Goal: Information Seeking & Learning: Find specific fact

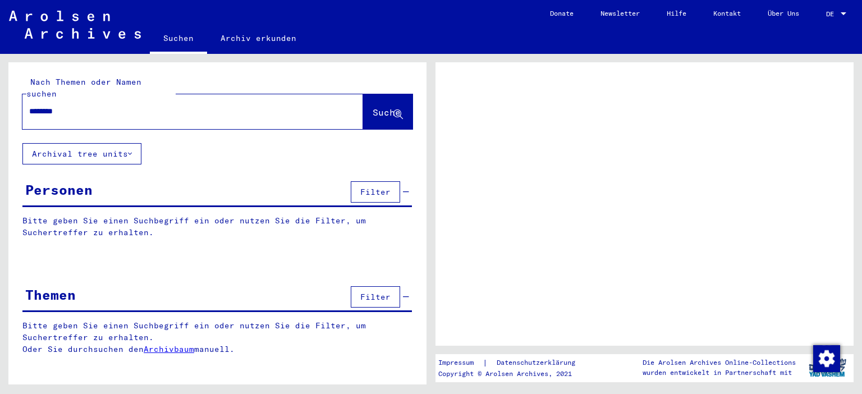
type input "********"
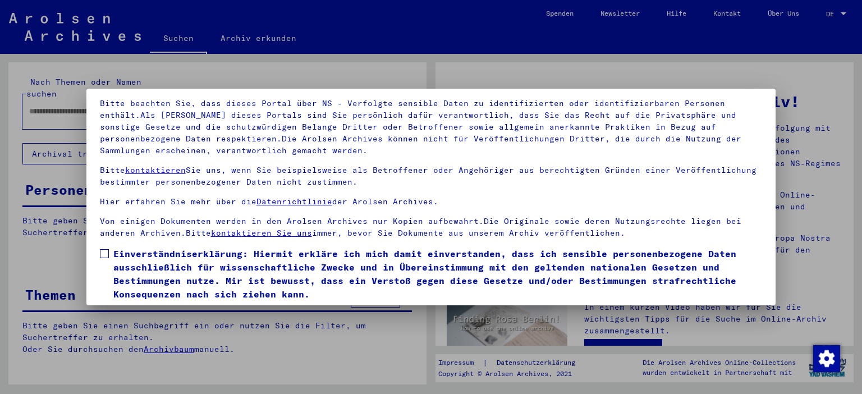
scroll to position [95, 0]
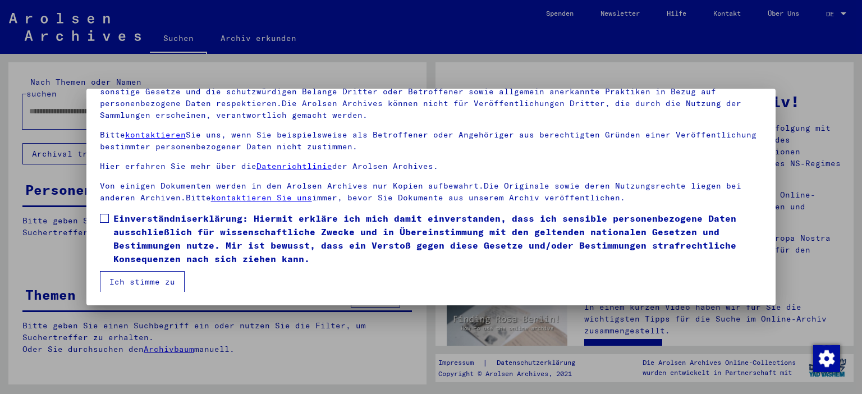
click at [99, 217] on mat-dialog-content "Unsere Nutzungsbedingungen wurden durch den Internationalen Ausschuss als obers…" at bounding box center [430, 164] width 689 height 256
click at [103, 219] on span at bounding box center [104, 218] width 9 height 9
click at [141, 281] on button "Ich stimme zu" at bounding box center [142, 281] width 85 height 21
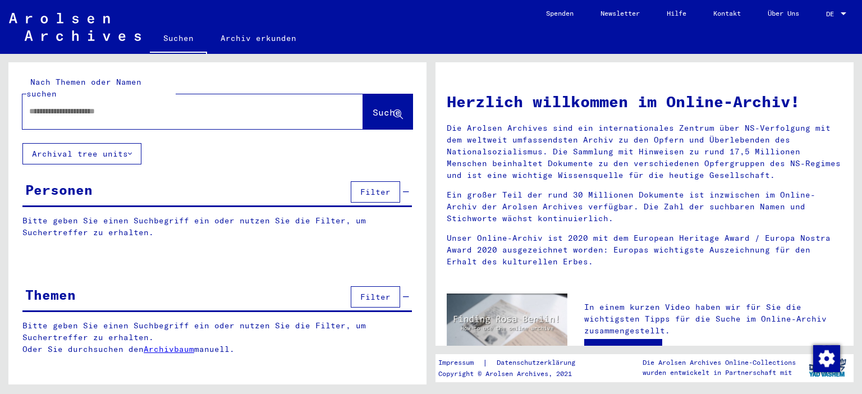
click at [80, 105] on input "text" at bounding box center [179, 111] width 300 height 12
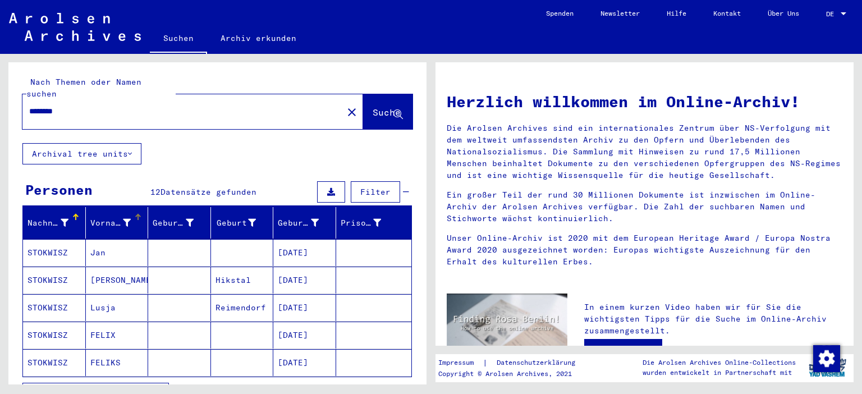
scroll to position [62, 0]
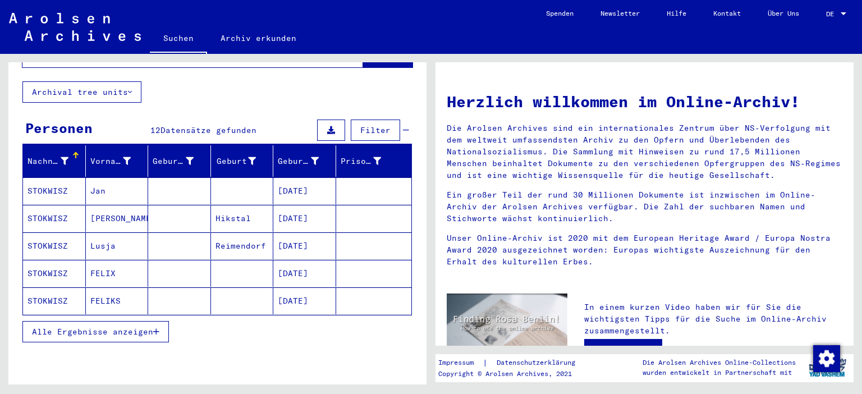
click at [94, 326] on span "Alle Ergebnisse anzeigen" at bounding box center [92, 331] width 121 height 10
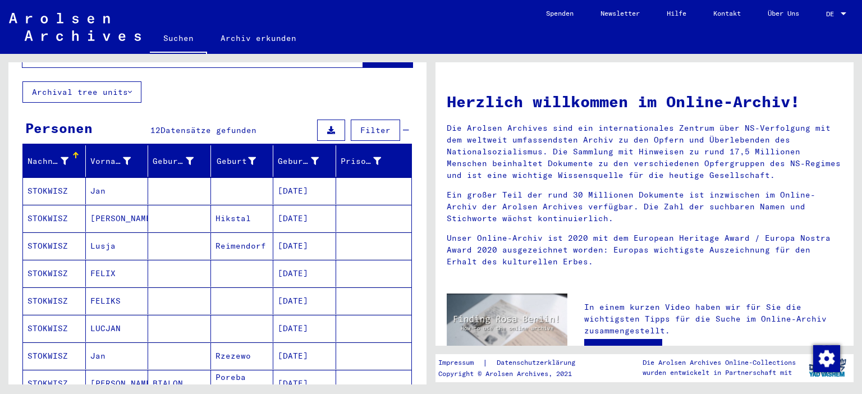
click at [53, 205] on mat-cell "STOKWISZ" at bounding box center [54, 218] width 63 height 27
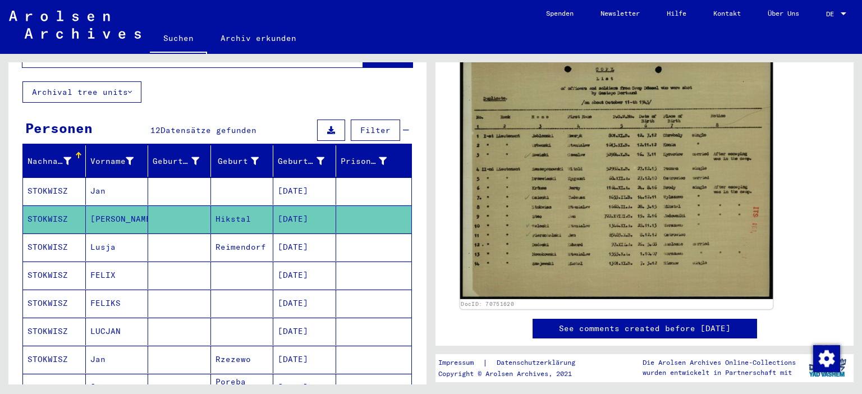
scroll to position [247, 0]
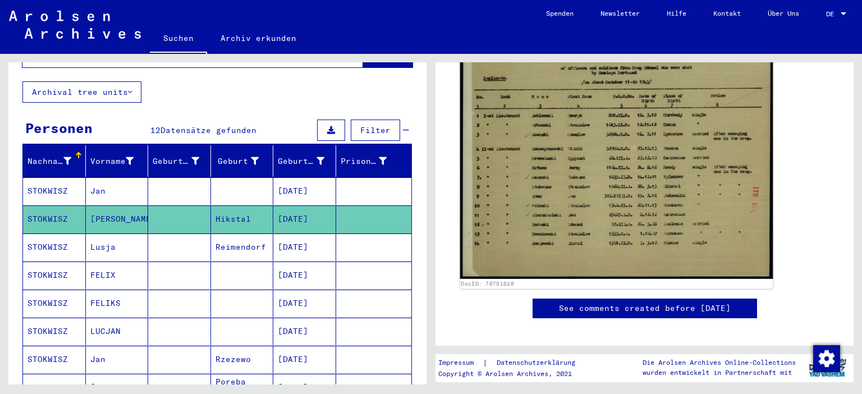
click at [600, 219] on img at bounding box center [616, 158] width 313 height 242
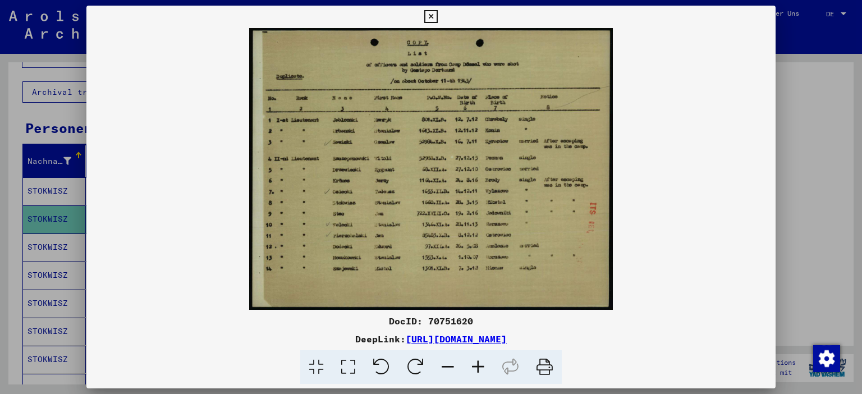
click at [437, 17] on icon at bounding box center [430, 16] width 13 height 13
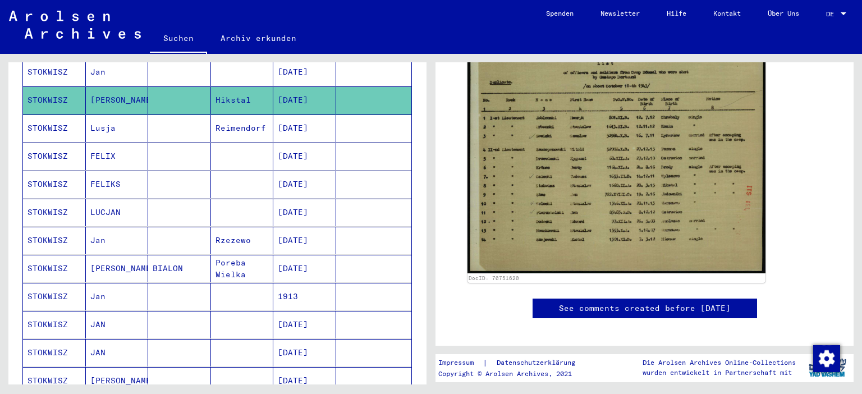
scroll to position [186, 0]
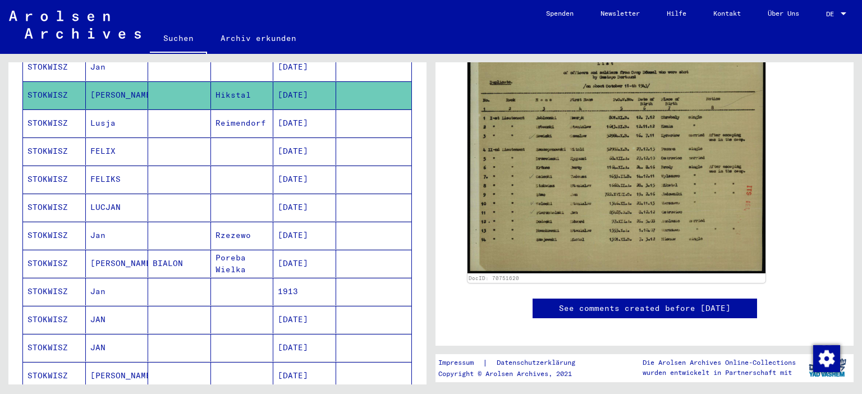
click at [50, 362] on icon at bounding box center [47, 348] width 28 height 45
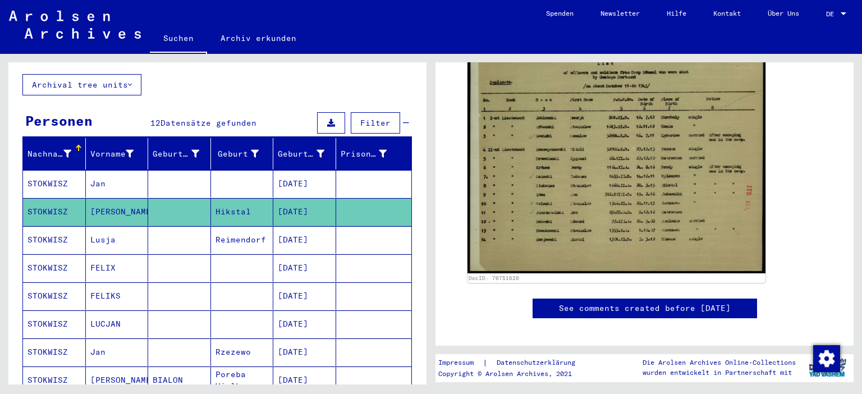
scroll to position [310, 0]
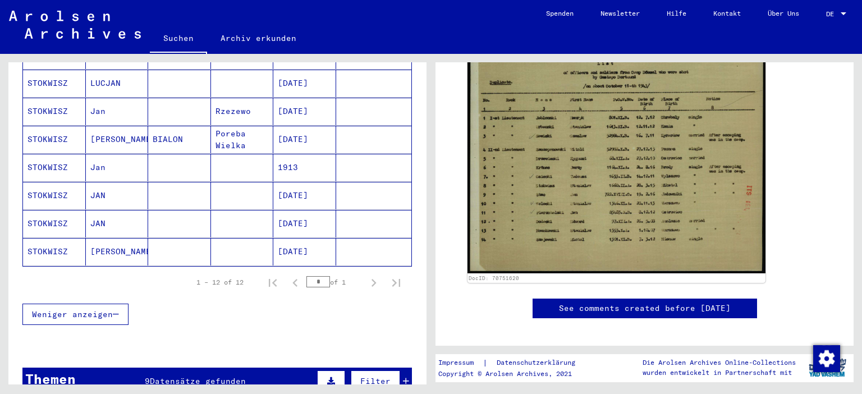
click at [54, 238] on mat-cell "STOKWISZ" at bounding box center [54, 251] width 63 height 27
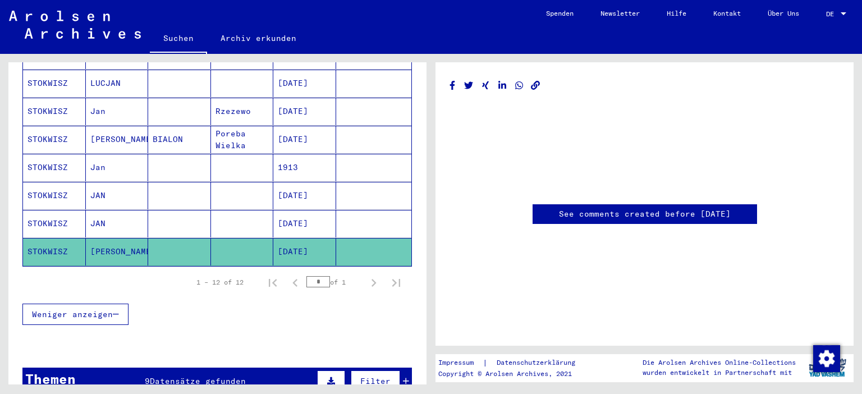
scroll to position [123, 0]
click at [280, 238] on mat-cell "[DATE]" at bounding box center [304, 251] width 63 height 27
click at [211, 238] on mat-cell at bounding box center [242, 251] width 63 height 27
click at [140, 238] on mat-cell "[PERSON_NAME]" at bounding box center [117, 251] width 63 height 27
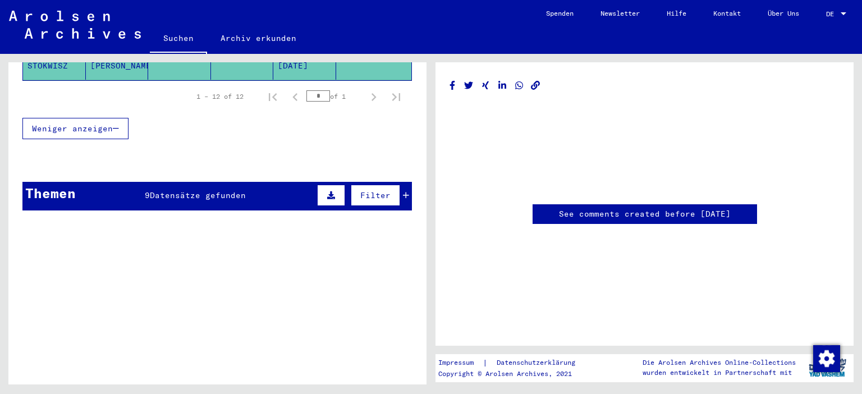
click at [234, 190] on span "Datensätze gefunden" at bounding box center [198, 195] width 96 height 10
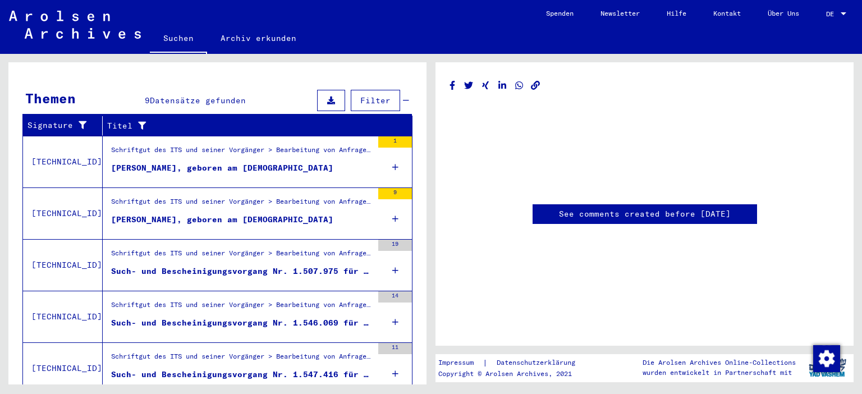
scroll to position [615, 0]
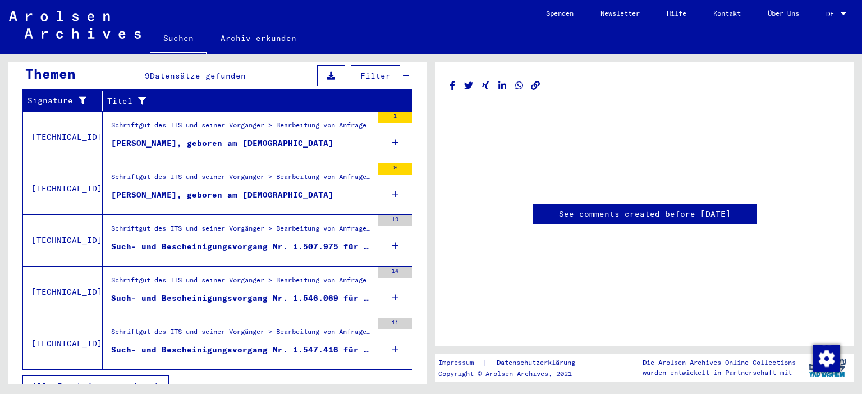
click at [181, 326] on div "Schriftgut des ITS und seiner Vorgänger > Bearbeitung von Anfragen > Fallbezoge…" at bounding box center [241, 334] width 261 height 16
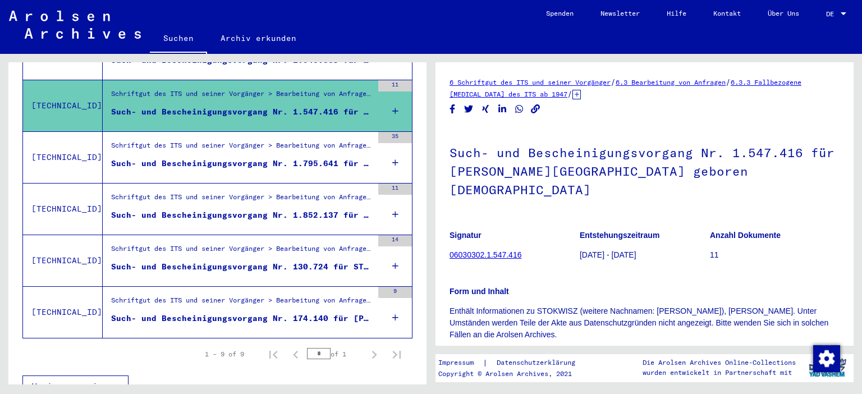
scroll to position [422, 0]
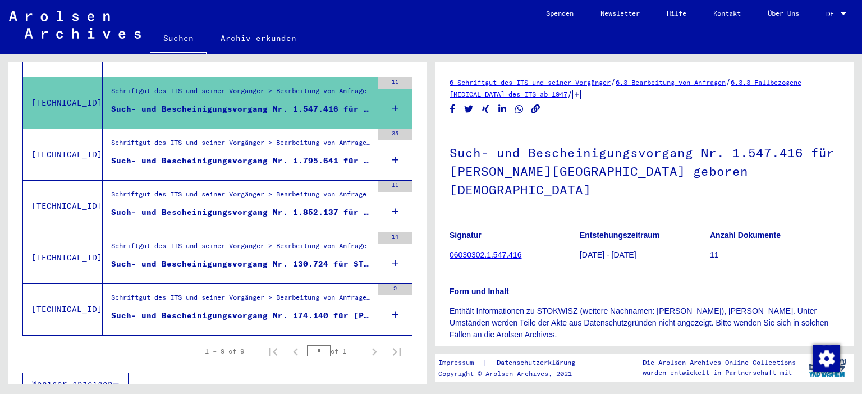
click at [222, 139] on figure "Schriftgut des ITS und seiner Vorgänger > Bearbeitung von Anfragen > Fallbezoge…" at bounding box center [241, 145] width 261 height 17
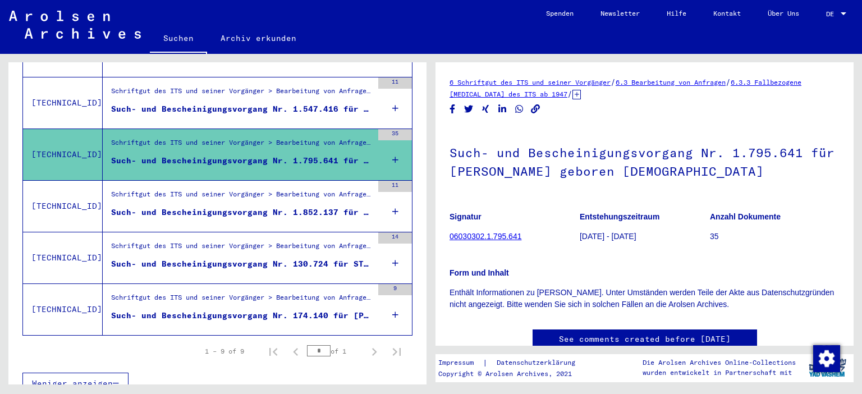
click at [208, 206] on div "Such- und Bescheinigungsvorgang Nr. 1.852.137 für [PERSON_NAME] geboren [DEMOGR…" at bounding box center [241, 212] width 261 height 12
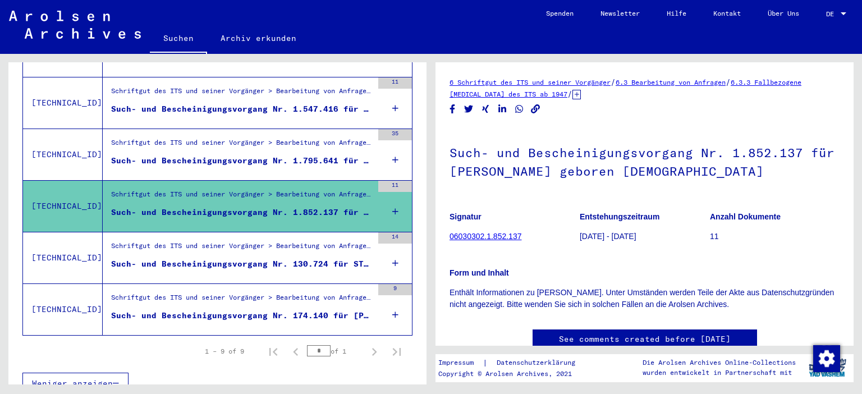
click at [184, 241] on div "Schriftgut des ITS und seiner Vorgänger > Bearbeitung von Anfragen > Fallbezoge…" at bounding box center [241, 249] width 261 height 16
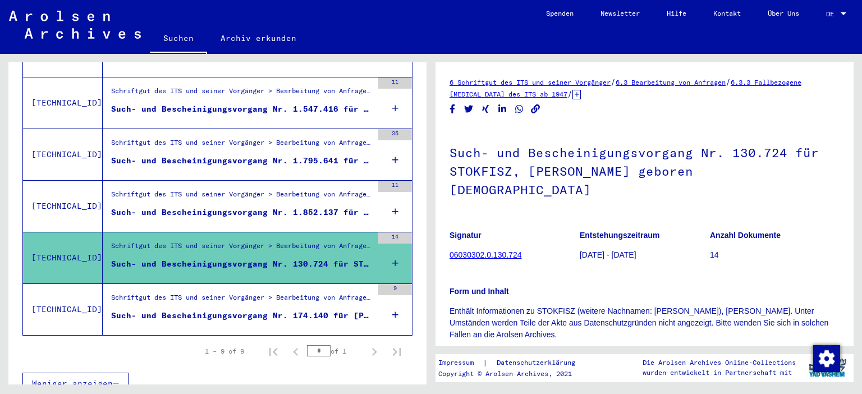
click at [154, 292] on div "Schriftgut des ITS und seiner Vorgänger > Bearbeitung von Anfragen > Fallbezoge…" at bounding box center [241, 300] width 261 height 16
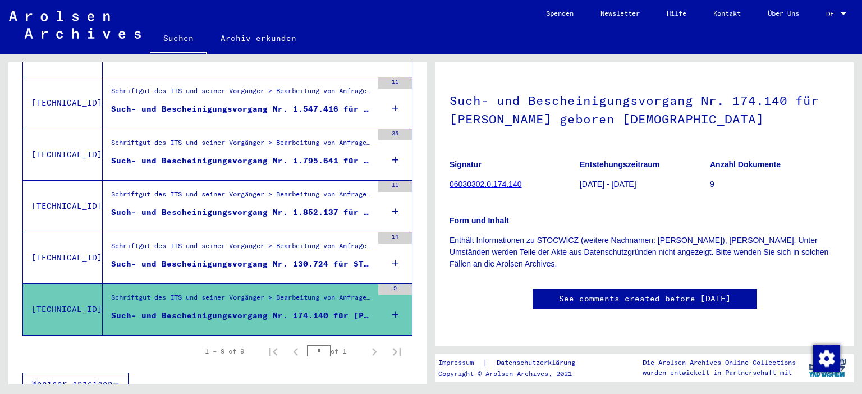
scroll to position [186, 0]
drag, startPoint x: 579, startPoint y: 105, endPoint x: 537, endPoint y: 106, distance: 41.5
click at [537, 234] on p "Enthält Informationen zu STOCWICZ (weitere Nachnamen: [PERSON_NAME]), [PERSON_N…" at bounding box center [644, 251] width 390 height 35
copy p "STOCWICZ"
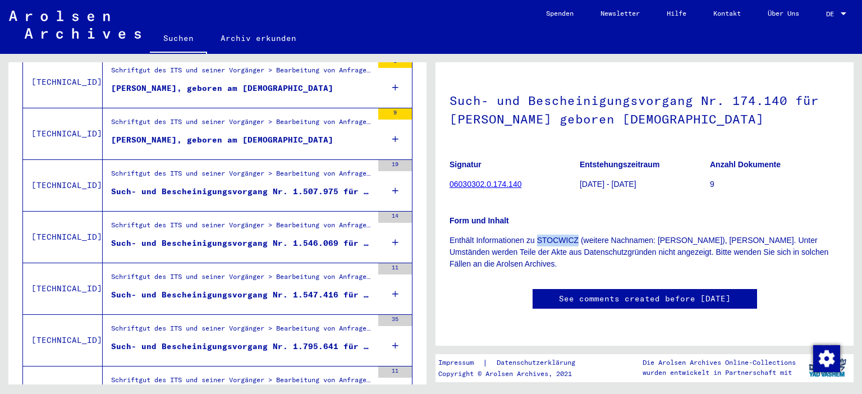
scroll to position [0, 0]
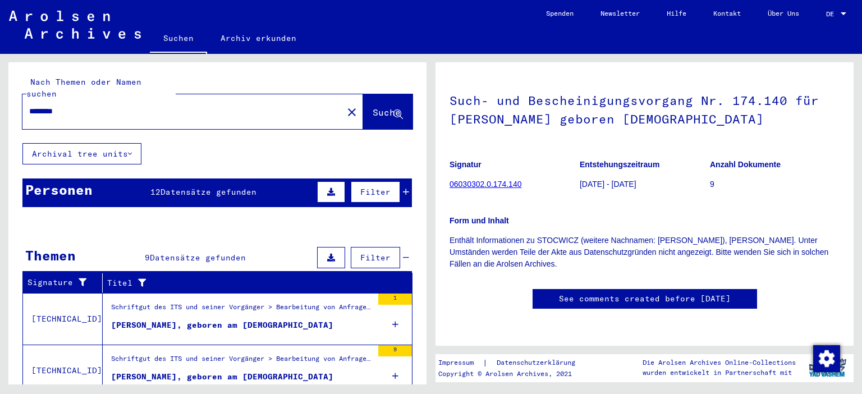
drag, startPoint x: 69, startPoint y: 98, endPoint x: 22, endPoint y: 99, distance: 46.6
click at [29, 105] on input "********" at bounding box center [182, 111] width 307 height 12
paste input "text"
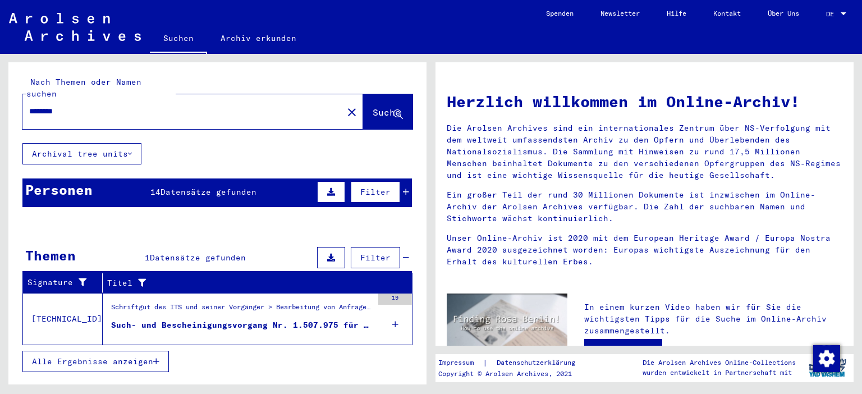
click at [169, 187] on span "Datensätze gefunden" at bounding box center [208, 192] width 96 height 10
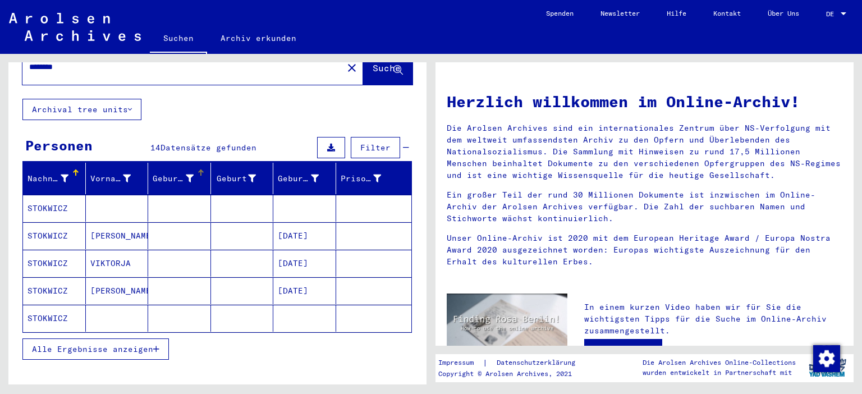
scroll to position [62, 0]
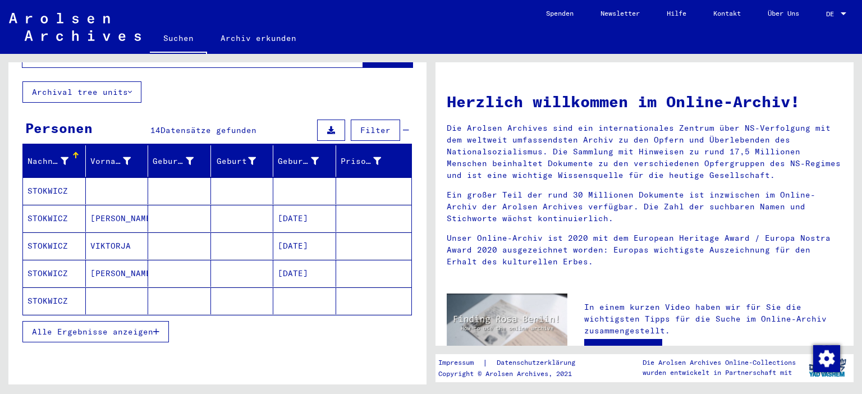
click at [55, 177] on mat-cell "STOKWICZ" at bounding box center [54, 190] width 63 height 27
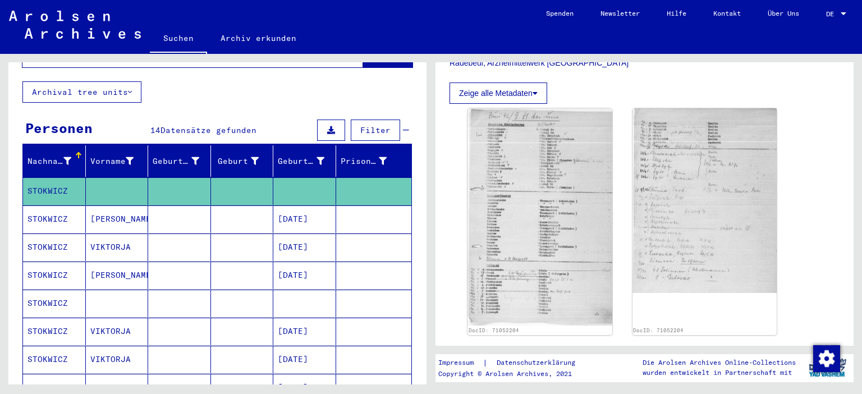
scroll to position [310, 0]
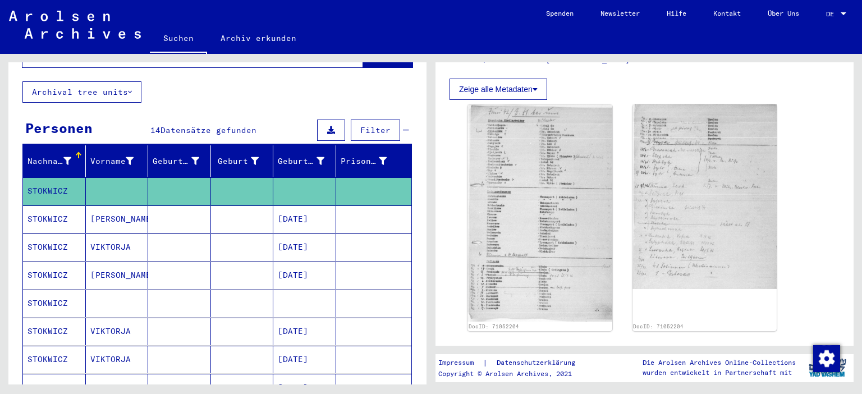
click at [42, 289] on mat-cell "STOKWICZ" at bounding box center [54, 302] width 63 height 27
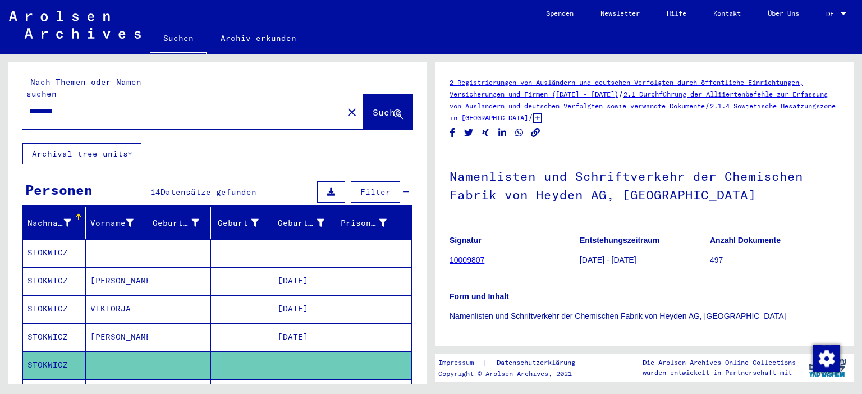
click at [81, 105] on input "********" at bounding box center [182, 111] width 307 height 12
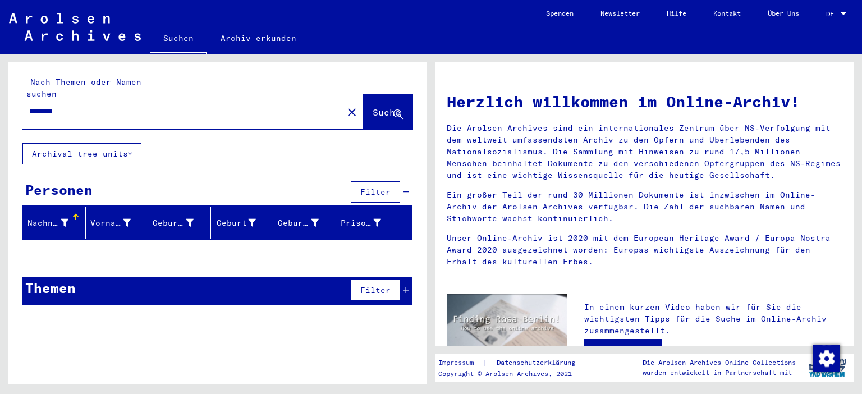
type input "********"
